Goal: Task Accomplishment & Management: Manage account settings

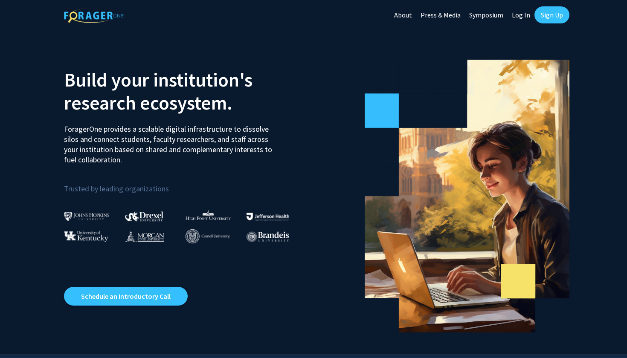
click at [520, 15] on link "Log In" at bounding box center [521, 15] width 27 height 30
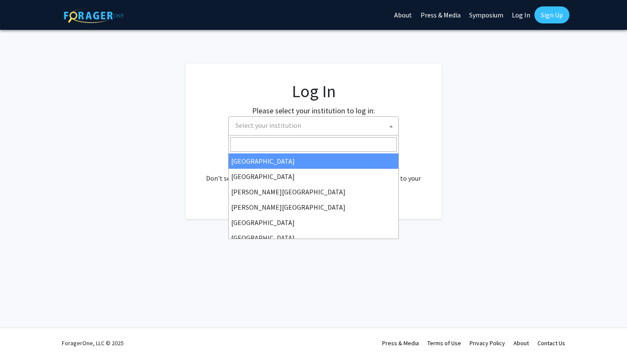
click at [374, 118] on span "Select your institution" at bounding box center [315, 125] width 166 height 17
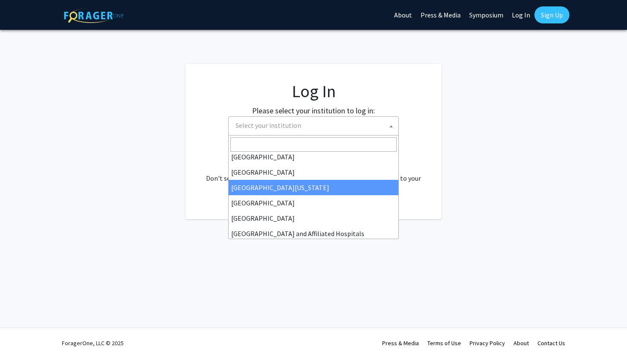
scroll to position [67, 0]
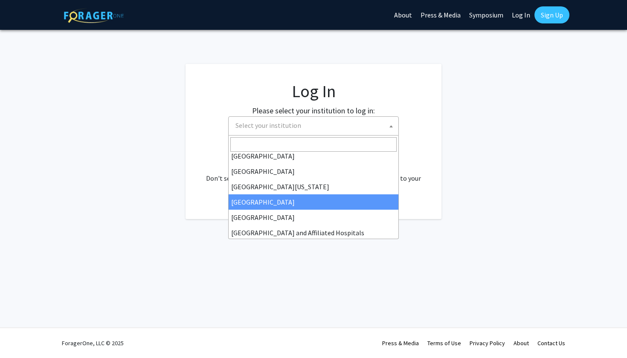
select select "12"
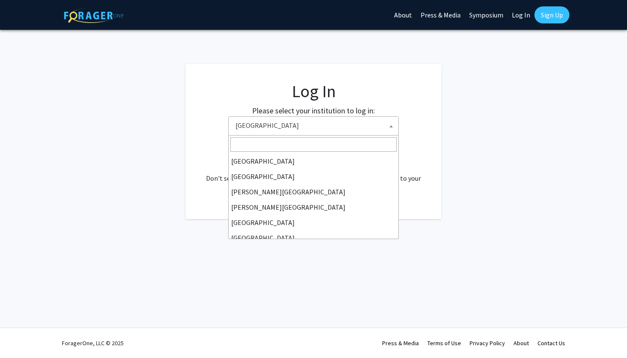
click at [304, 126] on span "[GEOGRAPHIC_DATA]" at bounding box center [315, 125] width 166 height 17
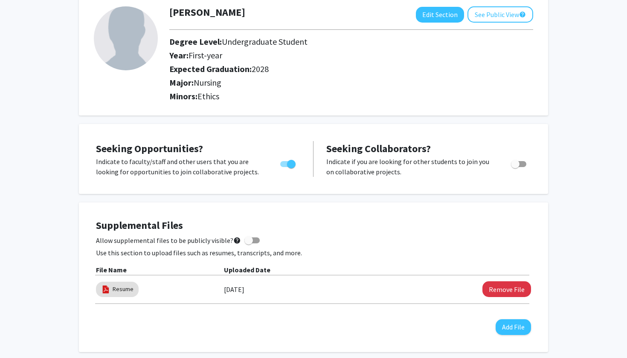
scroll to position [50, 0]
click at [504, 292] on button "Remove File" at bounding box center [507, 290] width 49 height 16
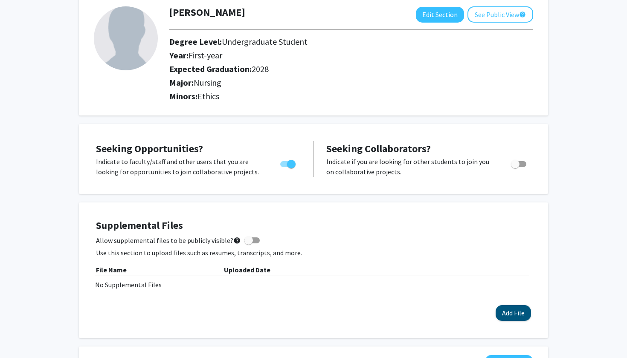
click at [511, 314] on button "Add File" at bounding box center [513, 313] width 35 height 16
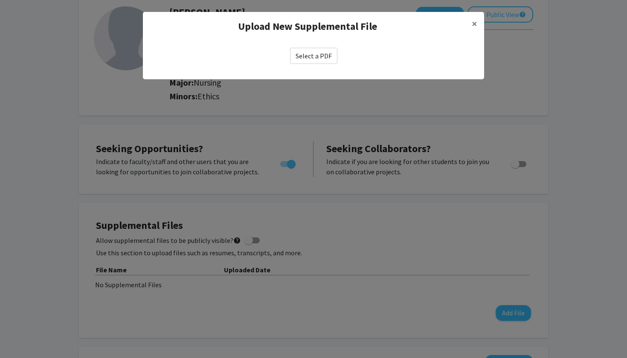
click at [323, 55] on label "Select a PDF" at bounding box center [313, 56] width 47 height 16
click at [0, 0] on input "Select a PDF" at bounding box center [0, 0] width 0 height 0
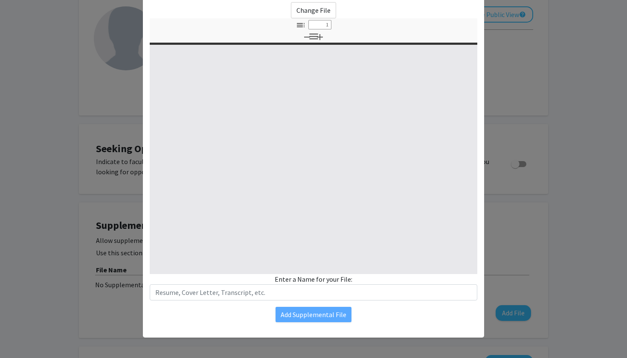
type input "0"
select select "custom"
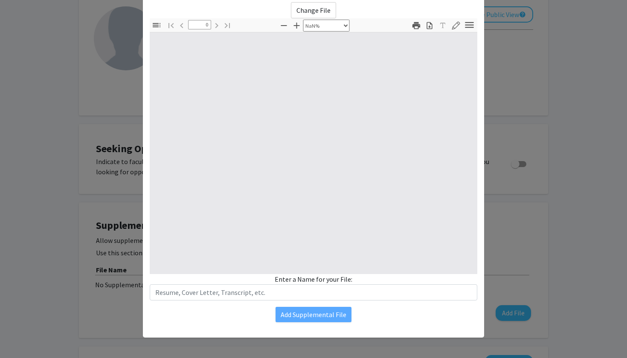
scroll to position [46, 0]
type input "1"
select select "auto"
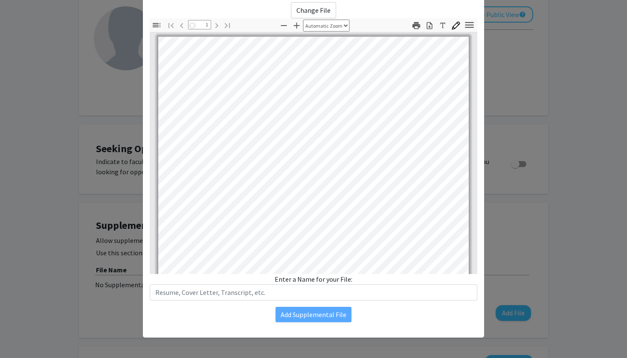
scroll to position [0, 0]
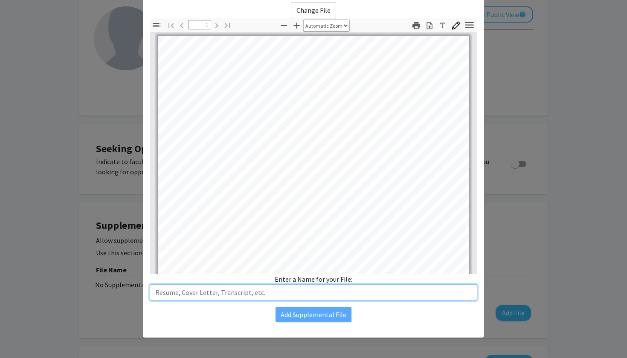
click at [274, 291] on input "text" at bounding box center [314, 293] width 328 height 16
type input "Resume"
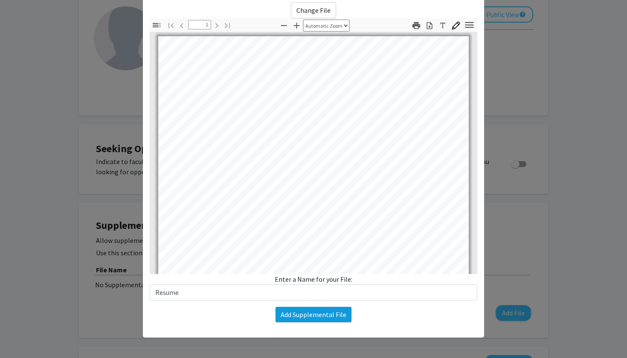
click at [321, 316] on button "Add Supplemental File" at bounding box center [314, 314] width 76 height 15
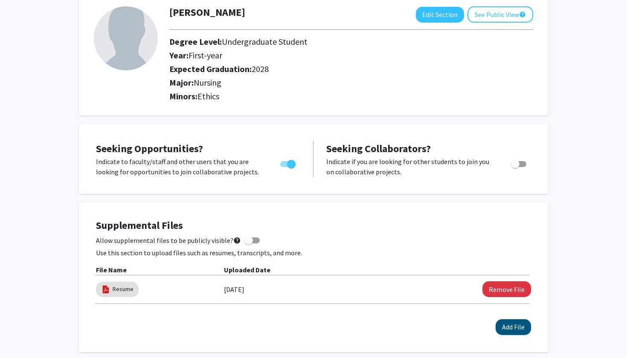
click at [509, 322] on button "Add File" at bounding box center [513, 328] width 35 height 16
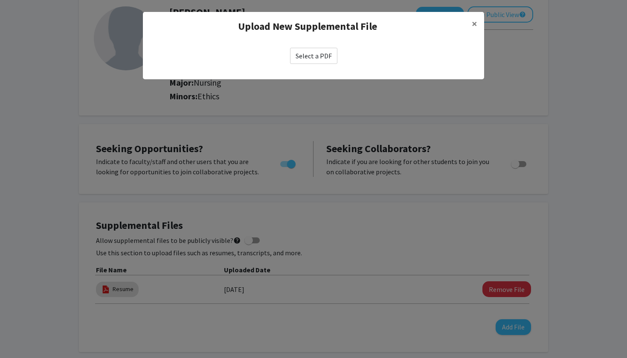
click at [317, 52] on label "Select a PDF" at bounding box center [313, 56] width 47 height 16
click at [0, 0] on input "Select a PDF" at bounding box center [0, 0] width 0 height 0
click at [474, 25] on span "×" at bounding box center [475, 23] width 6 height 13
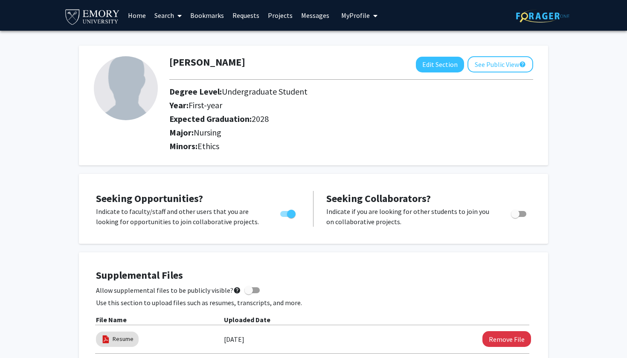
scroll to position [0, 0]
click at [146, 13] on link "Home" at bounding box center [137, 15] width 26 height 30
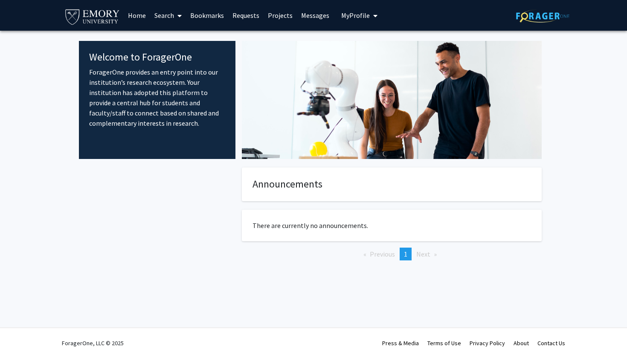
click at [173, 13] on link "Search" at bounding box center [168, 15] width 36 height 30
click at [179, 39] on span "Faculty/Staff" at bounding box center [181, 39] width 63 height 17
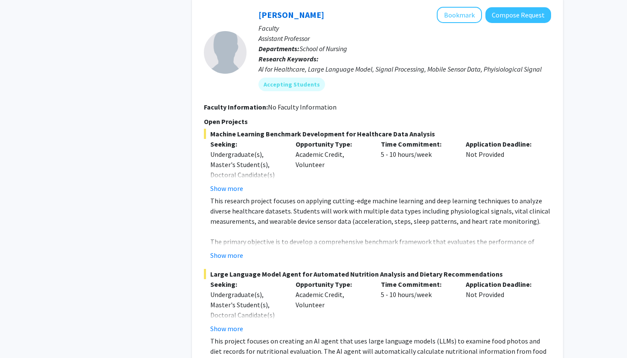
scroll to position [439, 0]
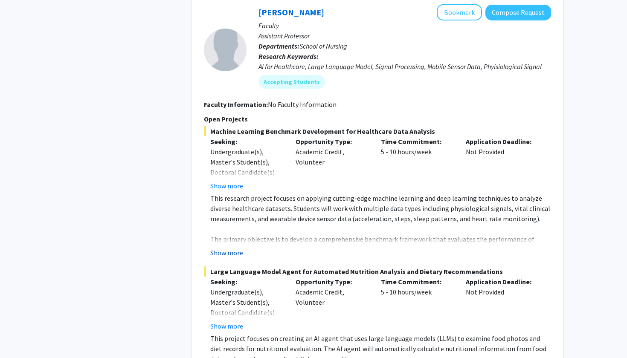
click at [227, 254] on button "Show more" at bounding box center [226, 253] width 33 height 10
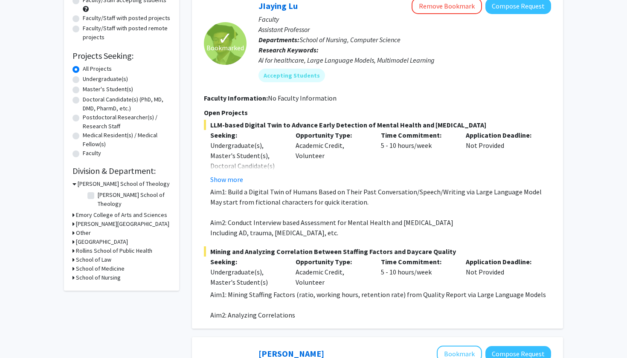
scroll to position [106, 0]
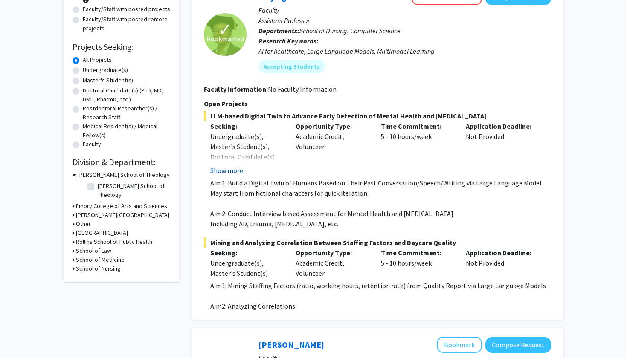
click at [242, 173] on div "Show more" at bounding box center [246, 171] width 73 height 10
click at [234, 174] on button "Show more" at bounding box center [226, 171] width 33 height 10
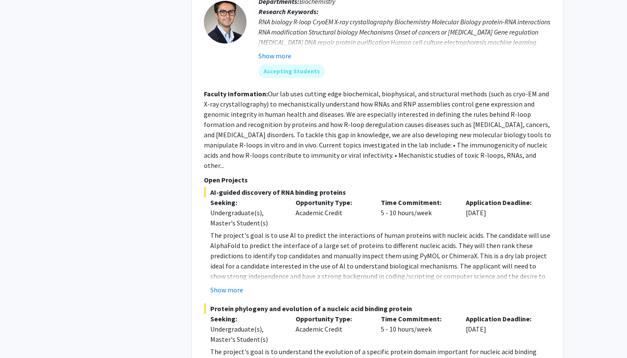
scroll to position [1104, 0]
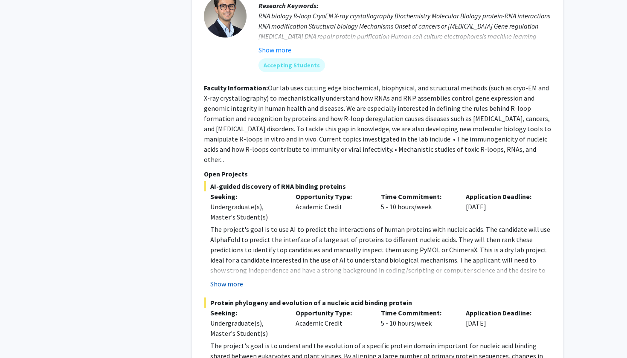
click at [227, 279] on button "Show more" at bounding box center [226, 284] width 33 height 10
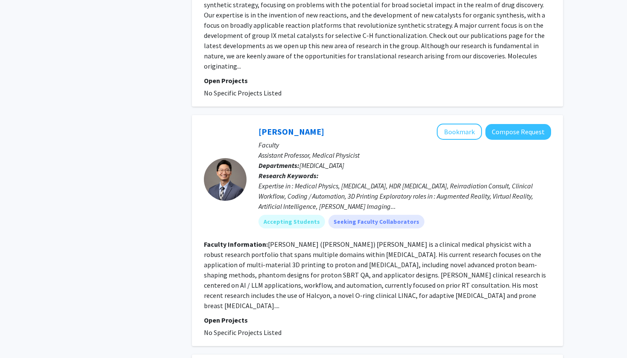
scroll to position [2389, 0]
